Goal: Find specific page/section: Find specific page/section

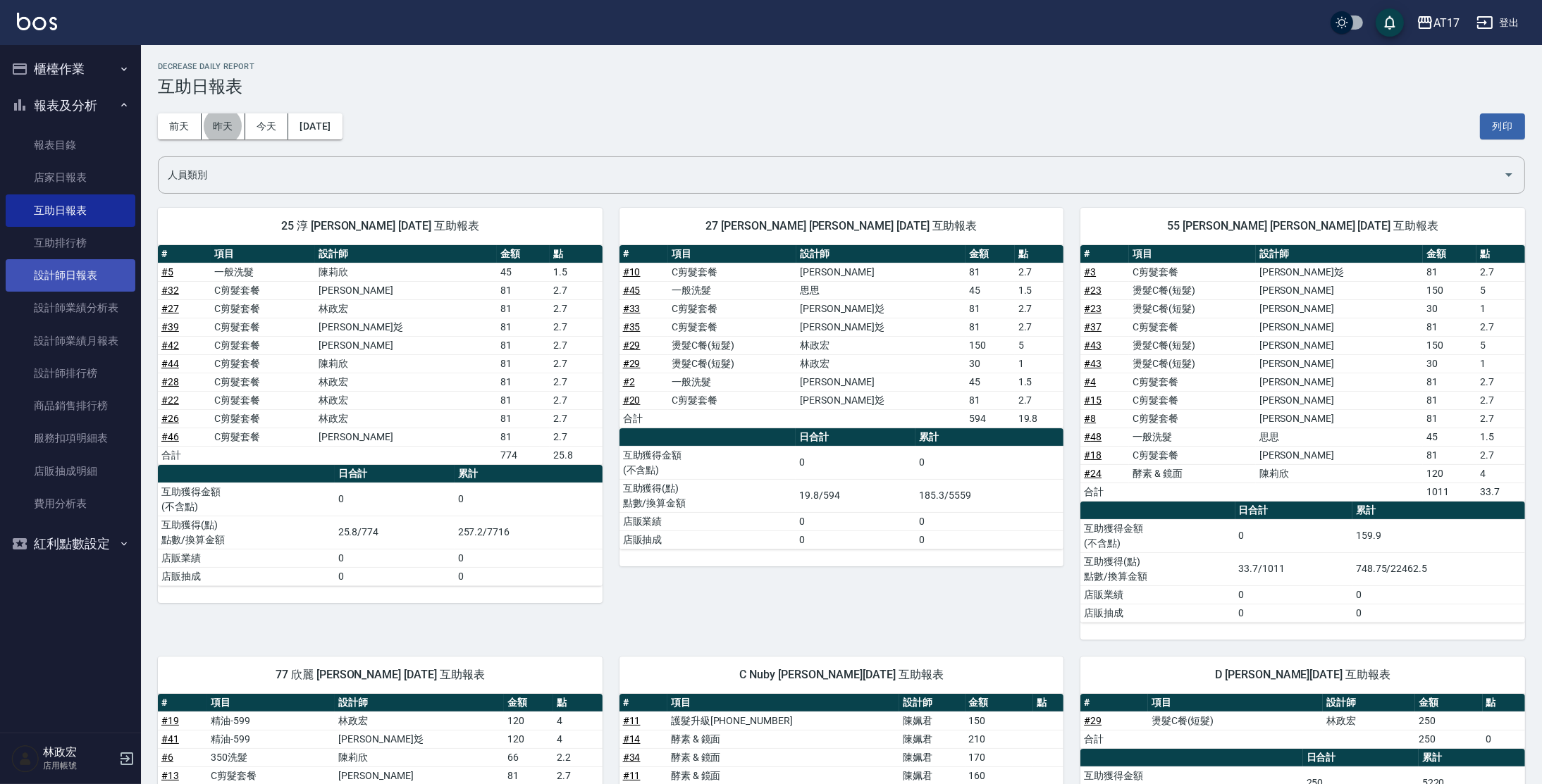
click at [70, 269] on link "設計師日報表" at bounding box center [70, 275] width 130 height 33
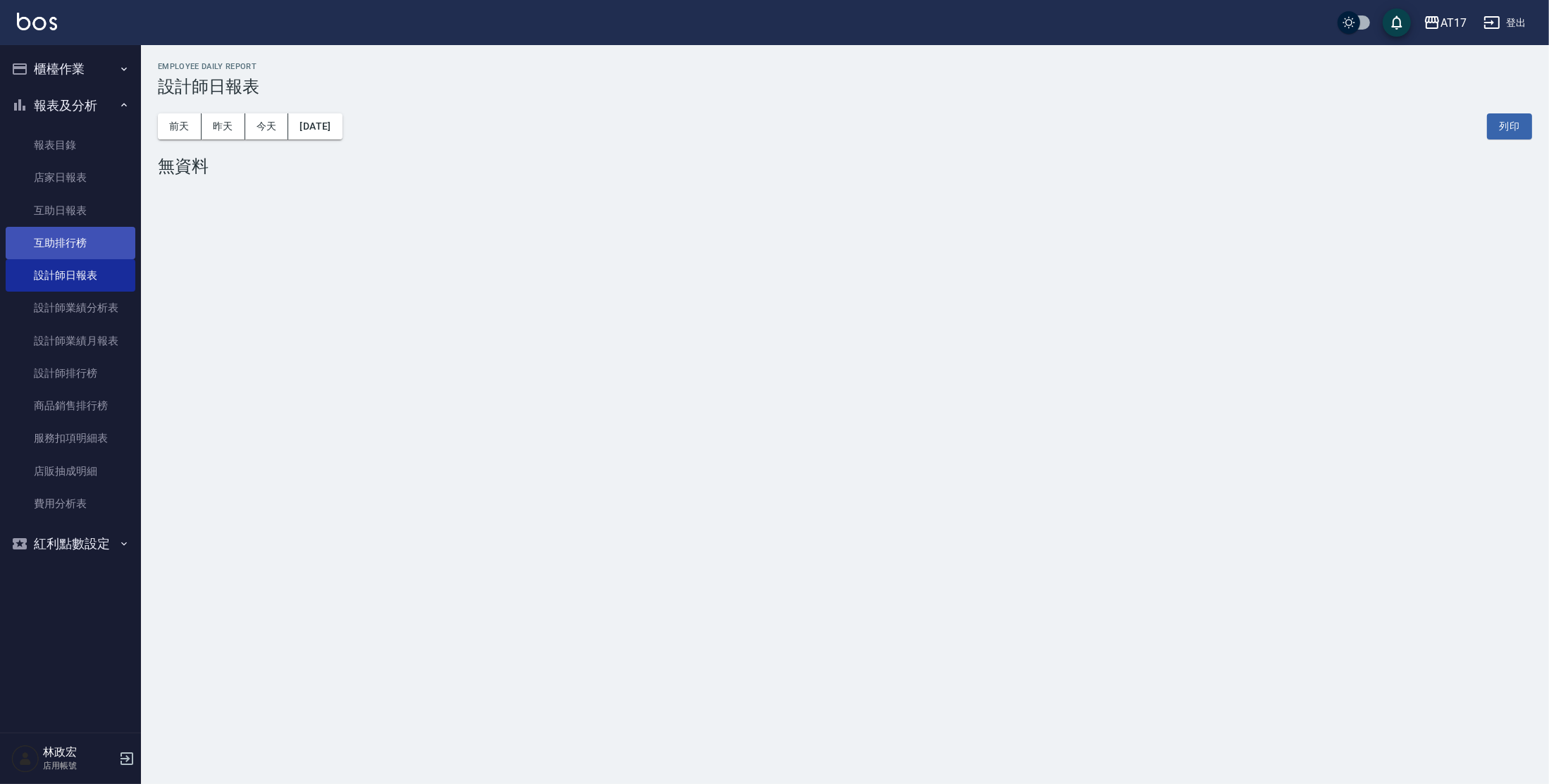
click at [102, 252] on link "互助排行榜" at bounding box center [70, 243] width 130 height 33
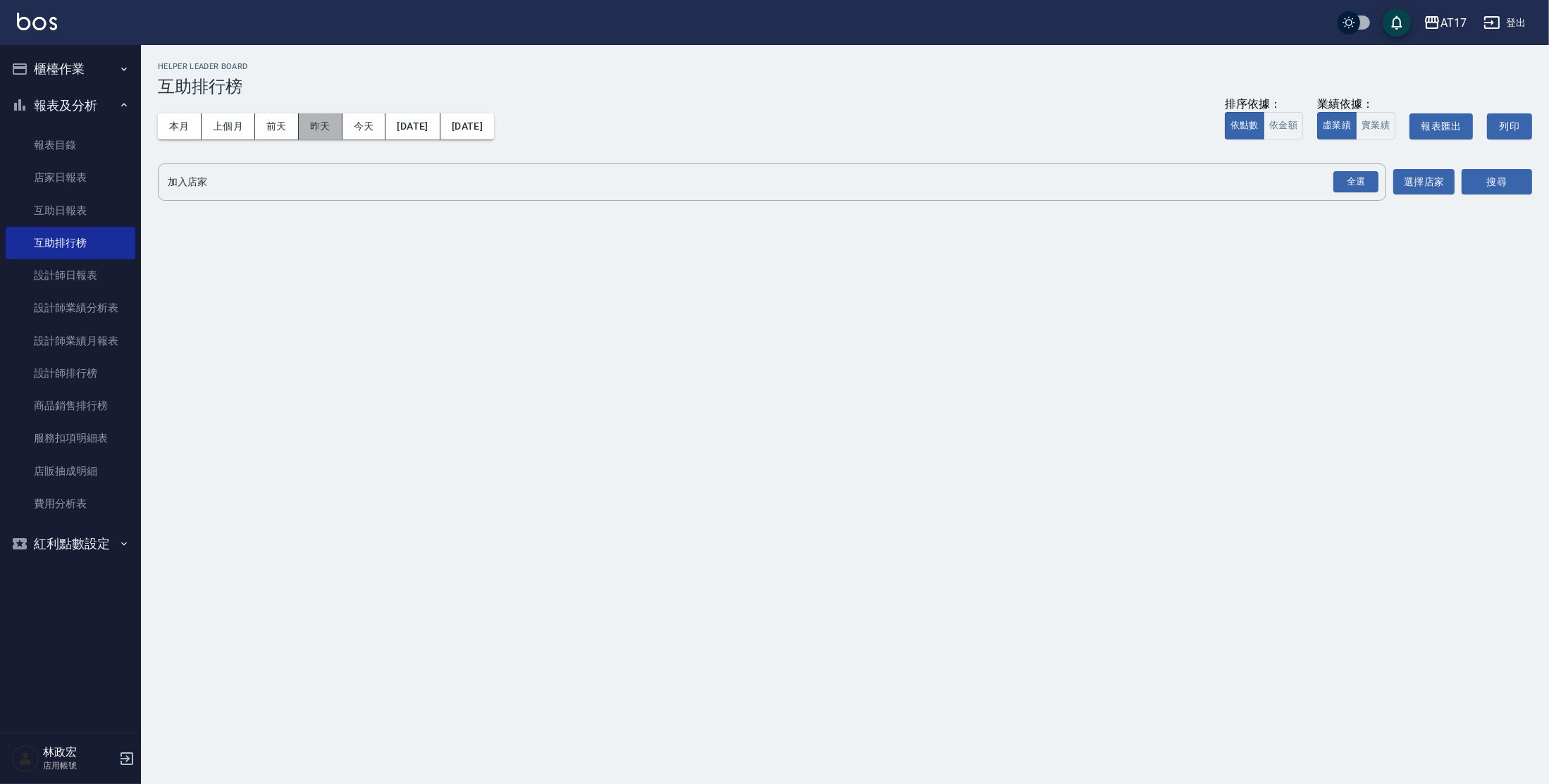
click at [315, 125] on button "昨天" at bounding box center [321, 126] width 44 height 26
click at [98, 333] on link "設計師業績月報表" at bounding box center [70, 341] width 130 height 33
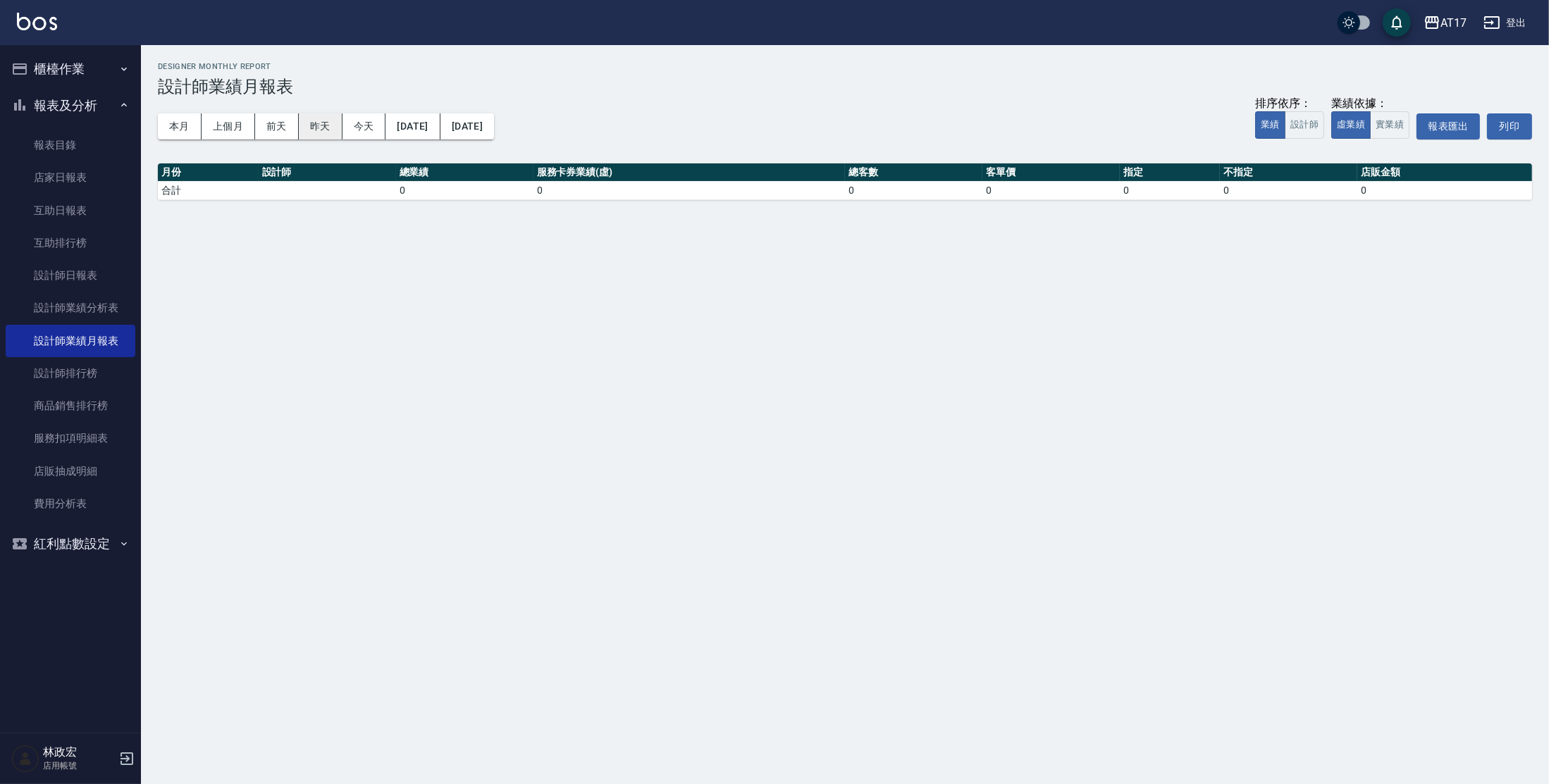
click at [321, 132] on button "昨天" at bounding box center [321, 126] width 44 height 26
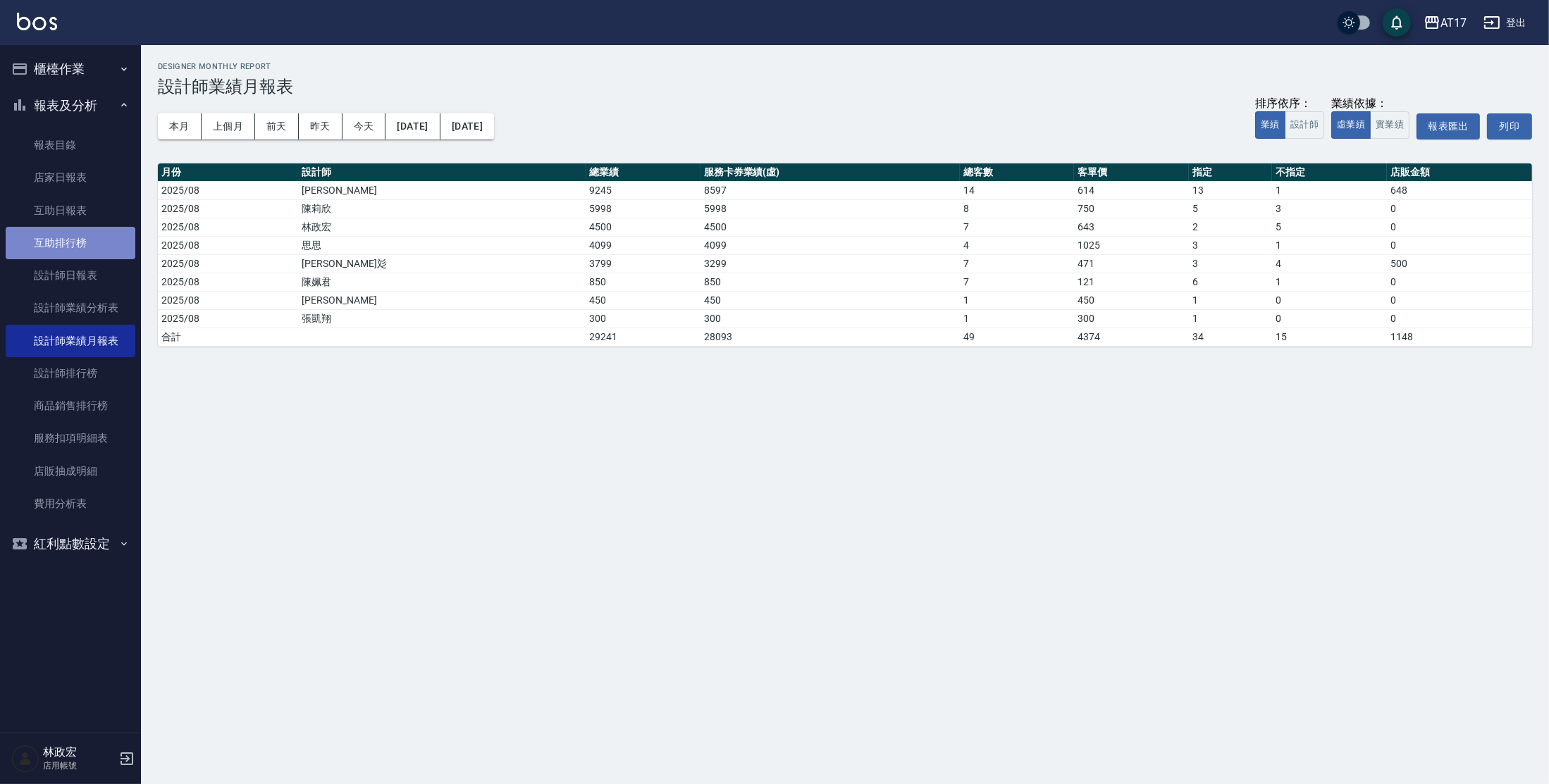
click at [86, 249] on link "互助排行榜" at bounding box center [70, 243] width 130 height 33
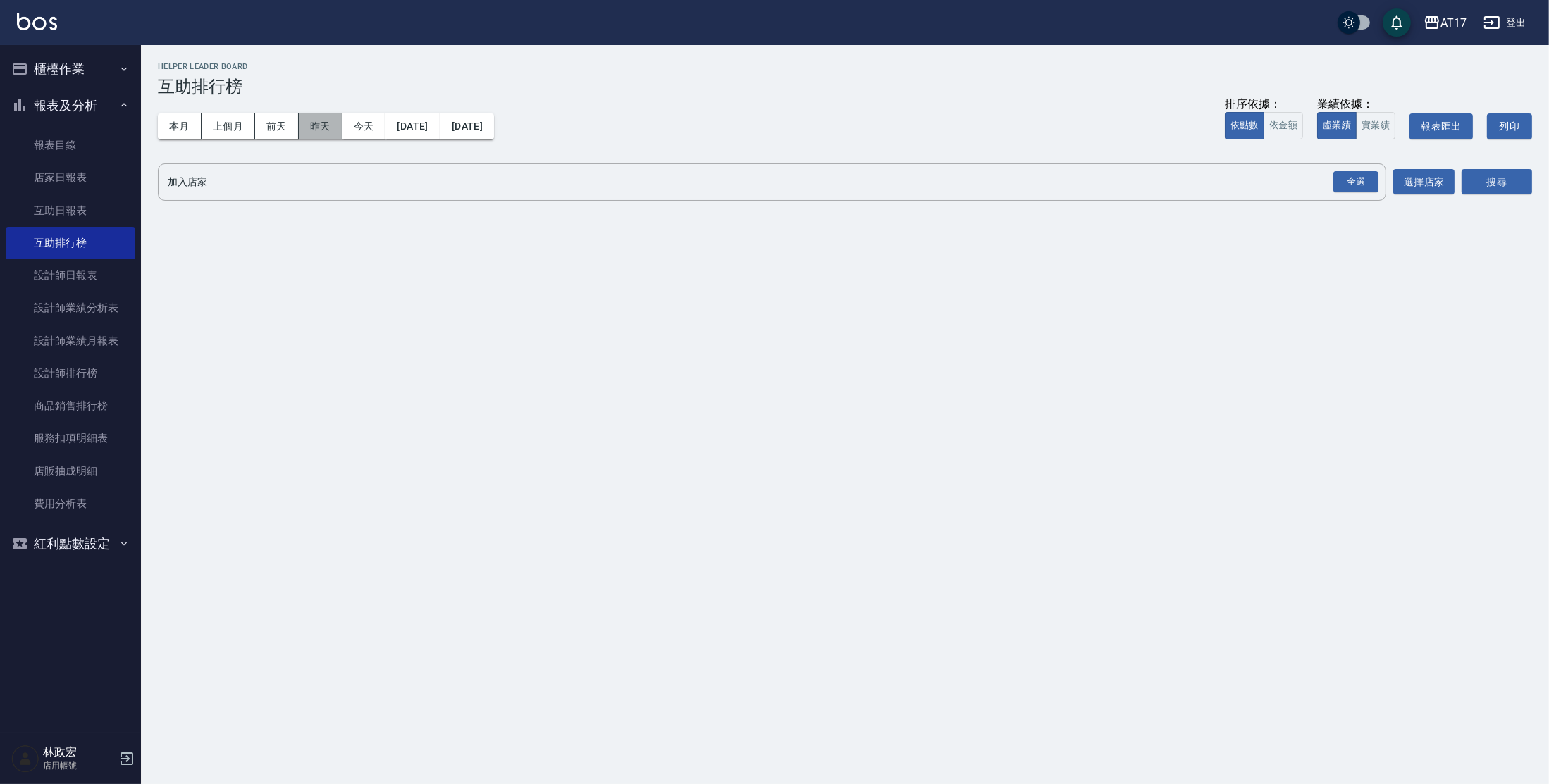
click at [321, 132] on button "昨天" at bounding box center [321, 126] width 44 height 26
click at [122, 215] on link "互助日報表" at bounding box center [70, 210] width 130 height 33
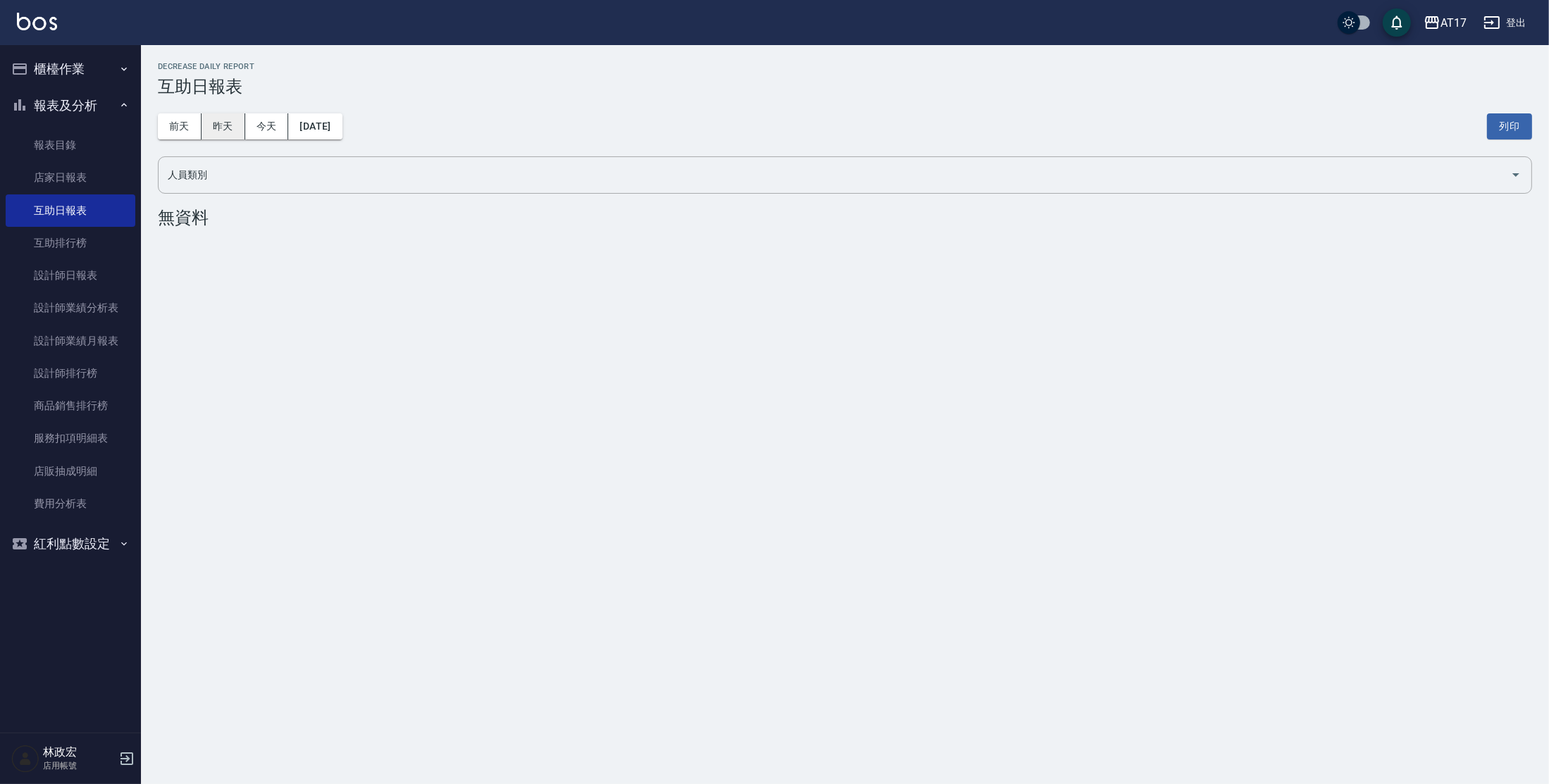
click at [232, 131] on button "昨天" at bounding box center [223, 126] width 44 height 26
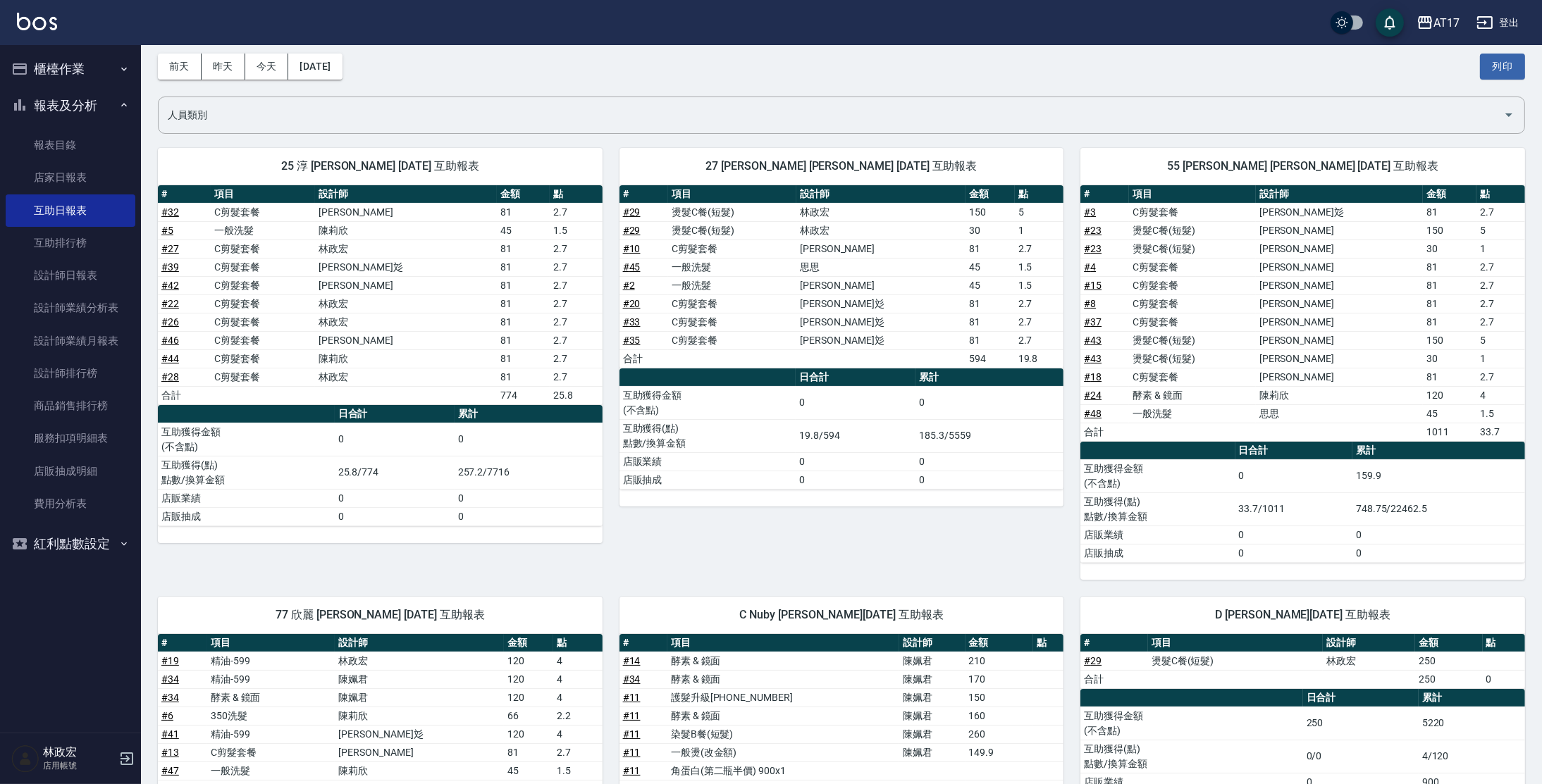
scroll to position [59, 0]
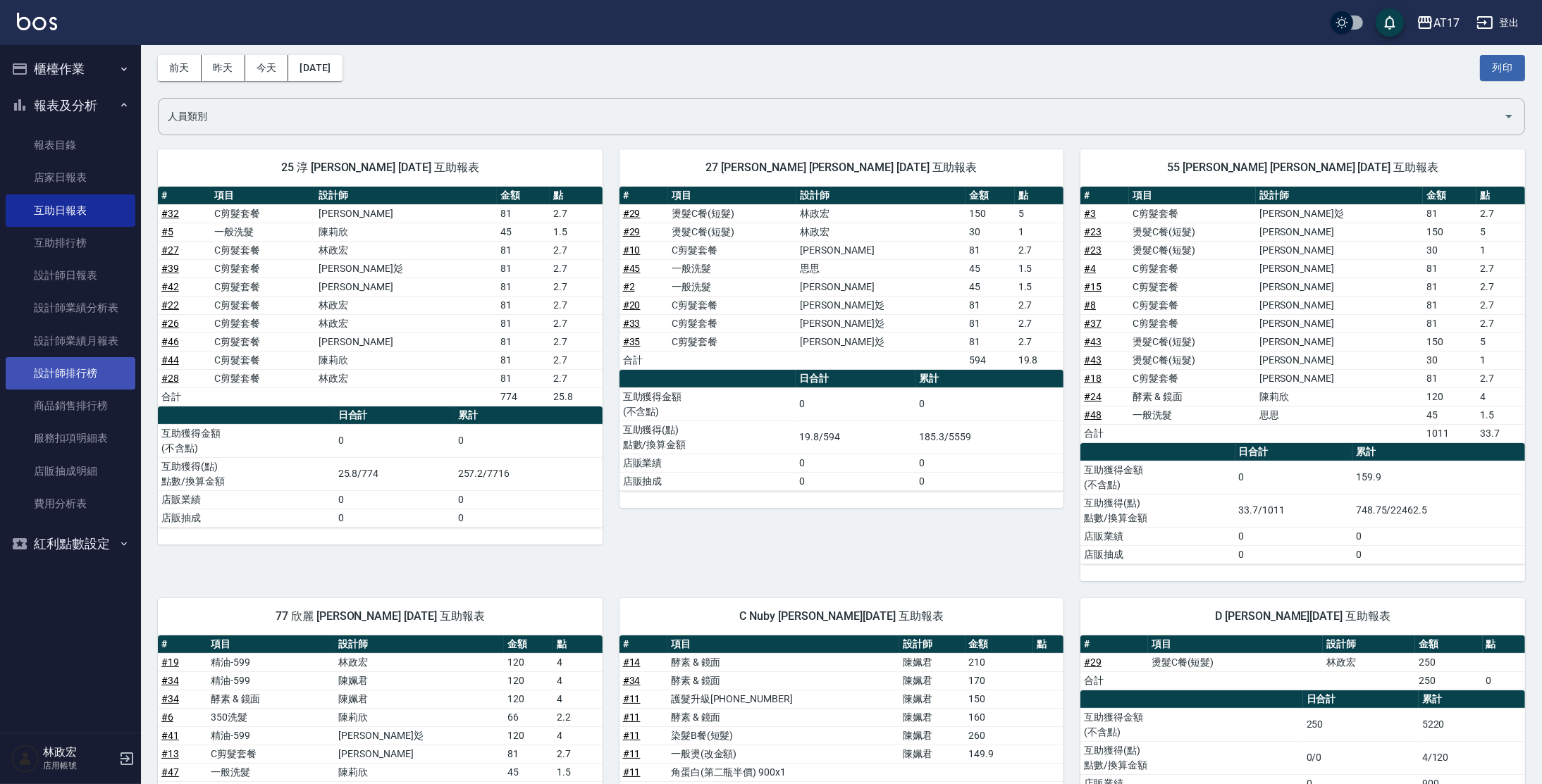
click at [100, 386] on link "設計師排行榜" at bounding box center [70, 373] width 130 height 33
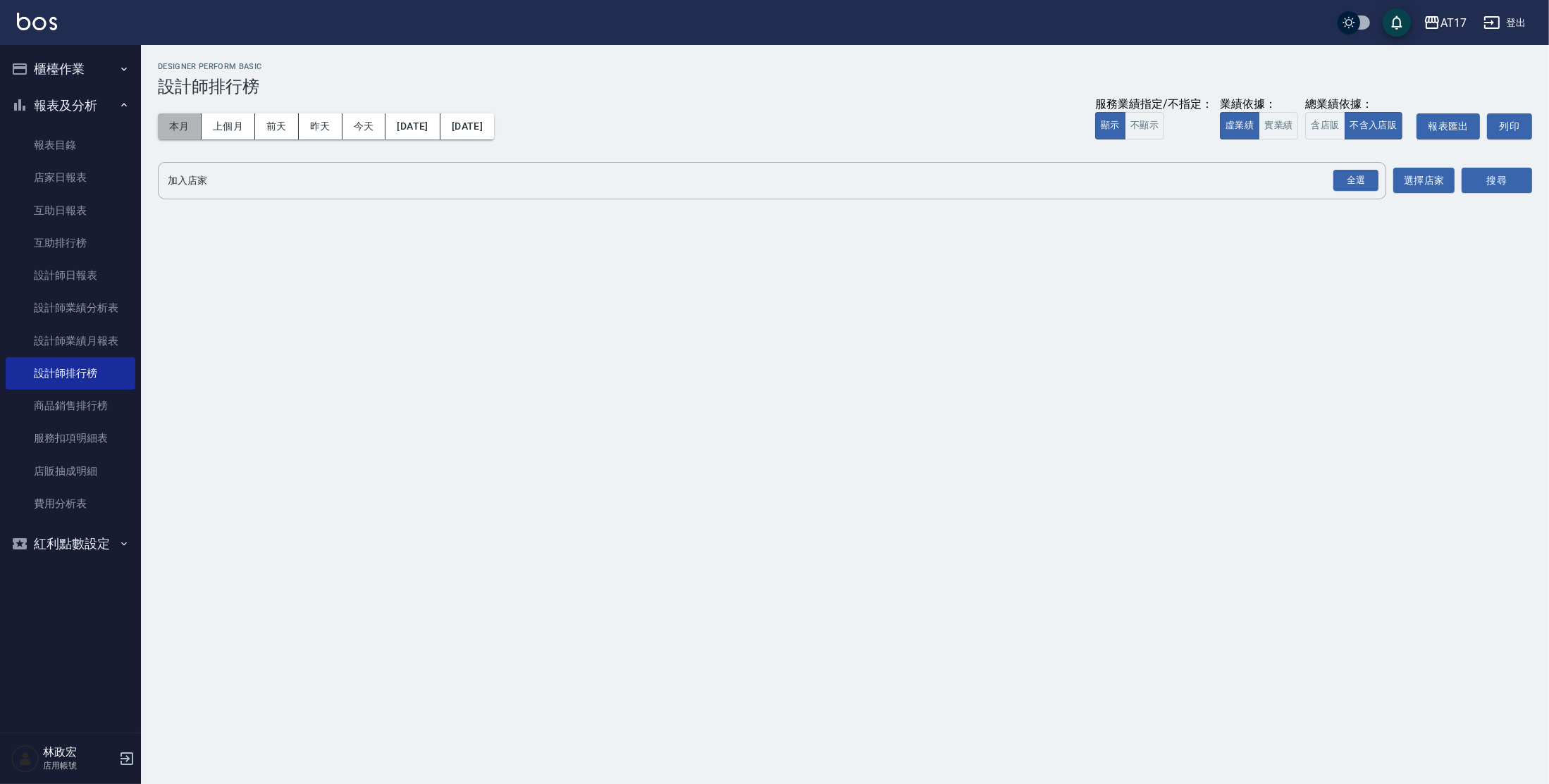
click at [186, 131] on button "本月" at bounding box center [180, 126] width 44 height 26
click at [1494, 189] on button "搜尋" at bounding box center [1496, 180] width 70 height 26
click at [1358, 178] on div "全選" at bounding box center [1356, 181] width 45 height 22
click at [1478, 177] on button "搜尋" at bounding box center [1496, 181] width 70 height 26
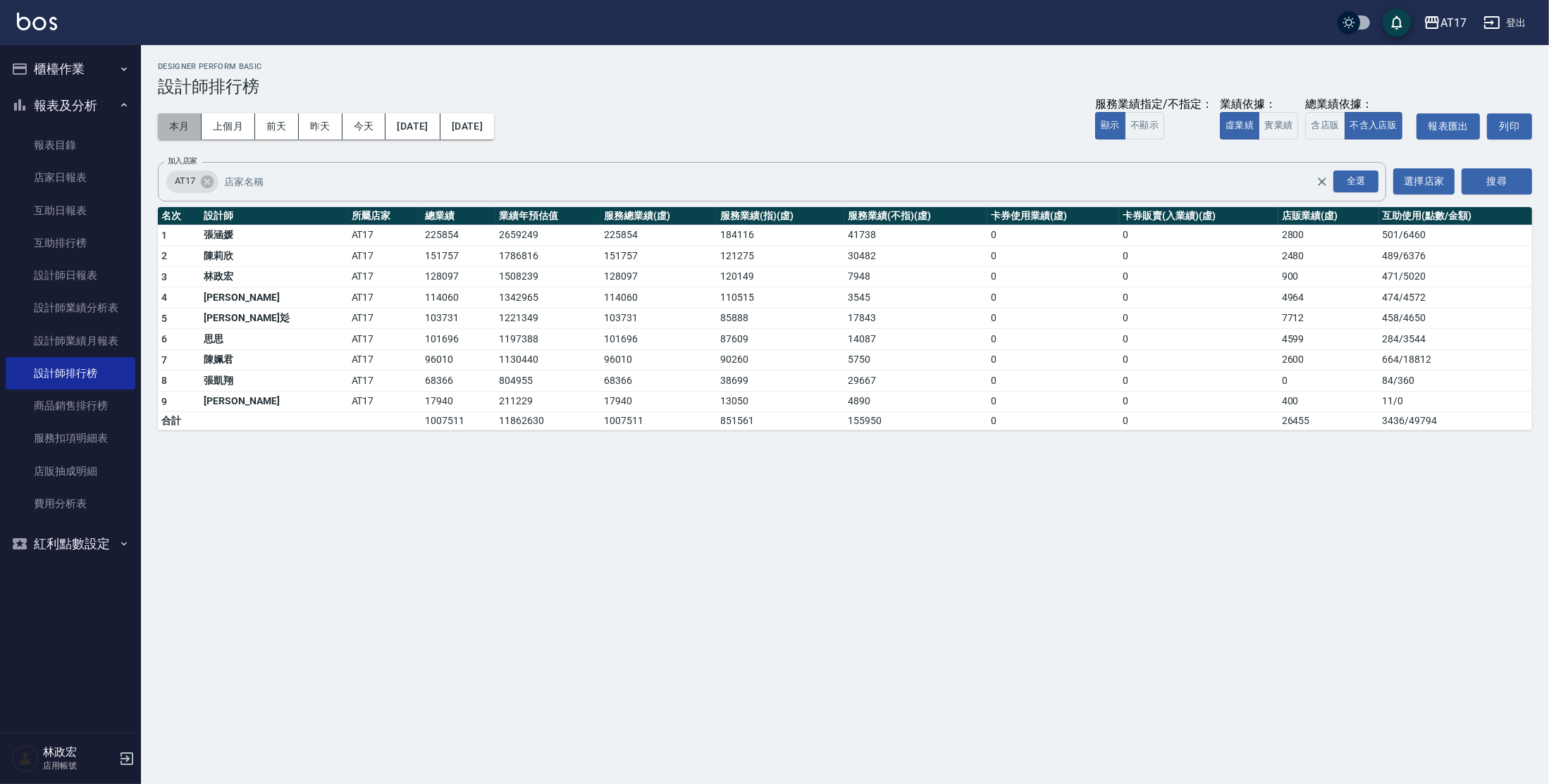
click at [186, 126] on button "本月" at bounding box center [180, 126] width 44 height 26
click at [217, 125] on button "上個月" at bounding box center [228, 126] width 54 height 26
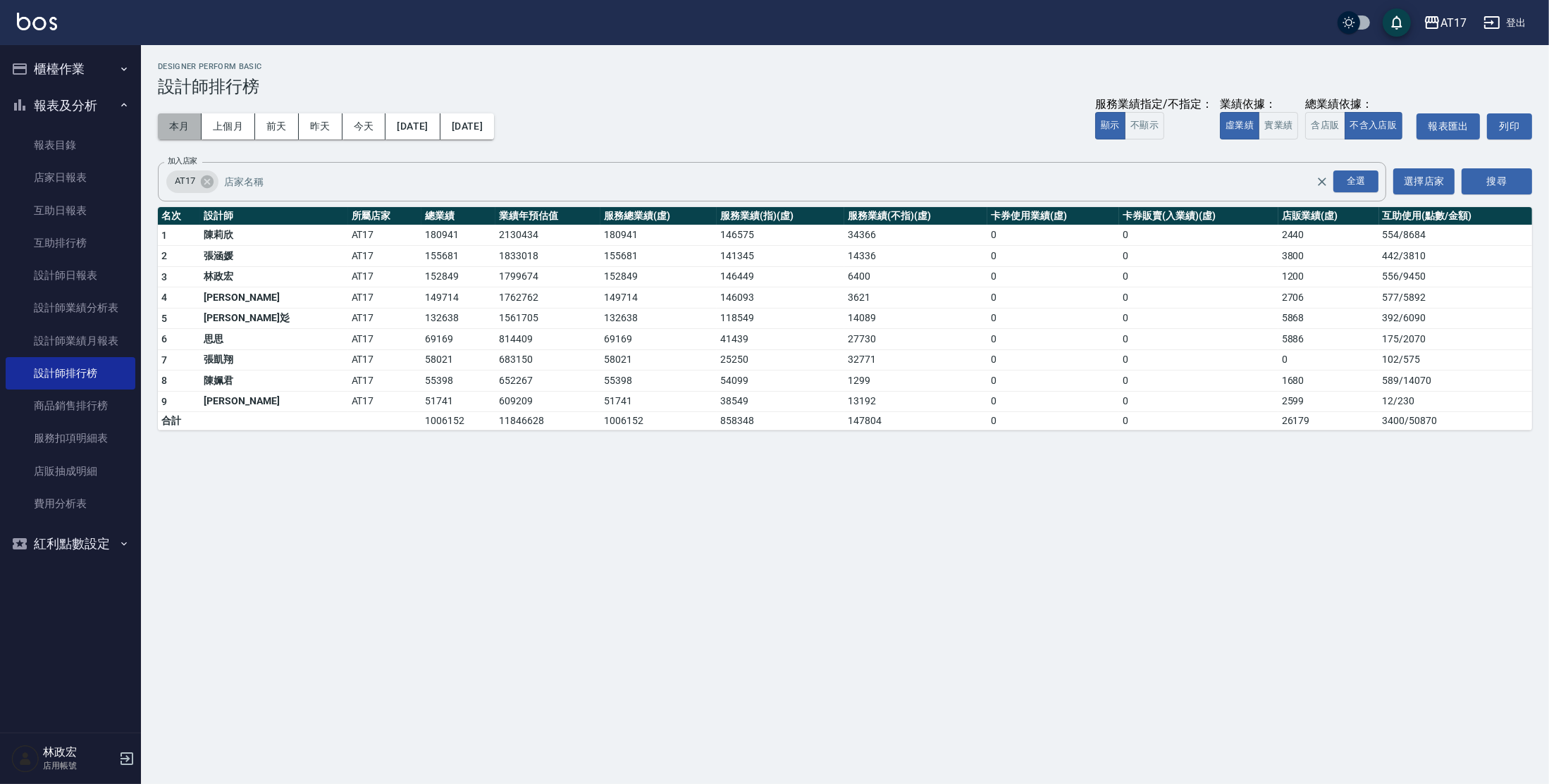
click at [190, 127] on button "本月" at bounding box center [180, 126] width 44 height 26
